Goal: Task Accomplishment & Management: Use online tool/utility

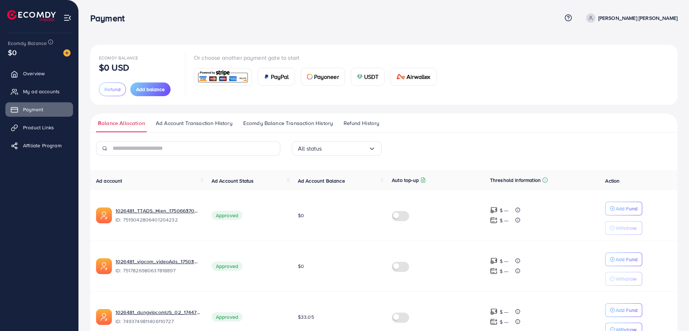
scroll to position [143, 0]
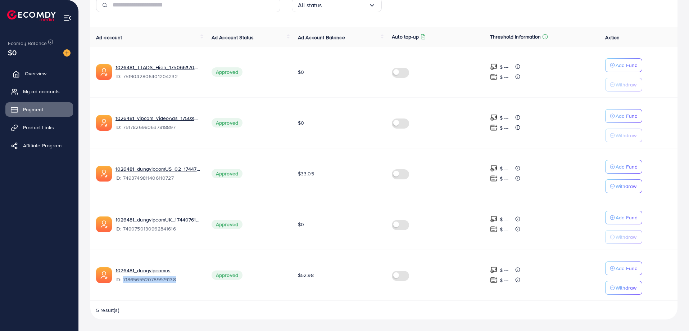
click at [31, 73] on span "Overview" at bounding box center [36, 73] width 22 height 7
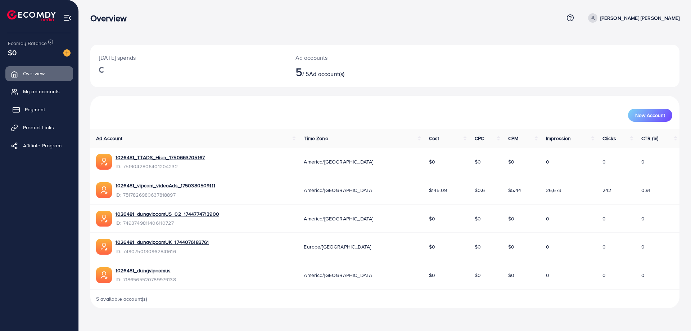
click at [40, 108] on span "Payment" at bounding box center [35, 109] width 20 height 7
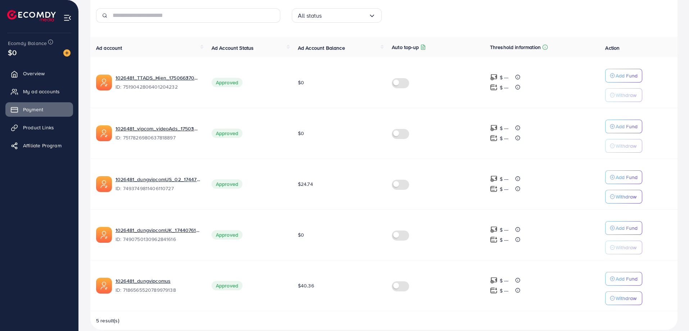
scroll to position [143, 0]
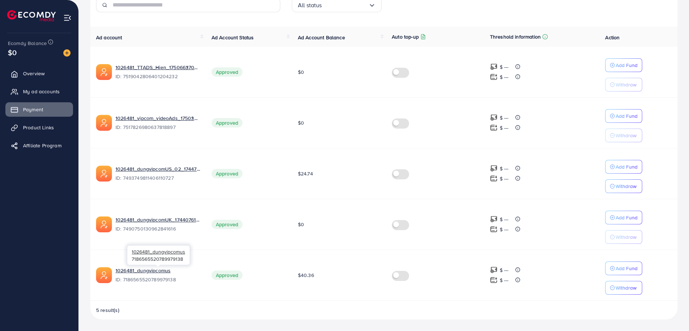
click at [150, 280] on span "ID: 7186565520789979138" at bounding box center [157, 279] width 85 height 7
copy span "7186565520789979138"
